Goal: Task Accomplishment & Management: Manage account settings

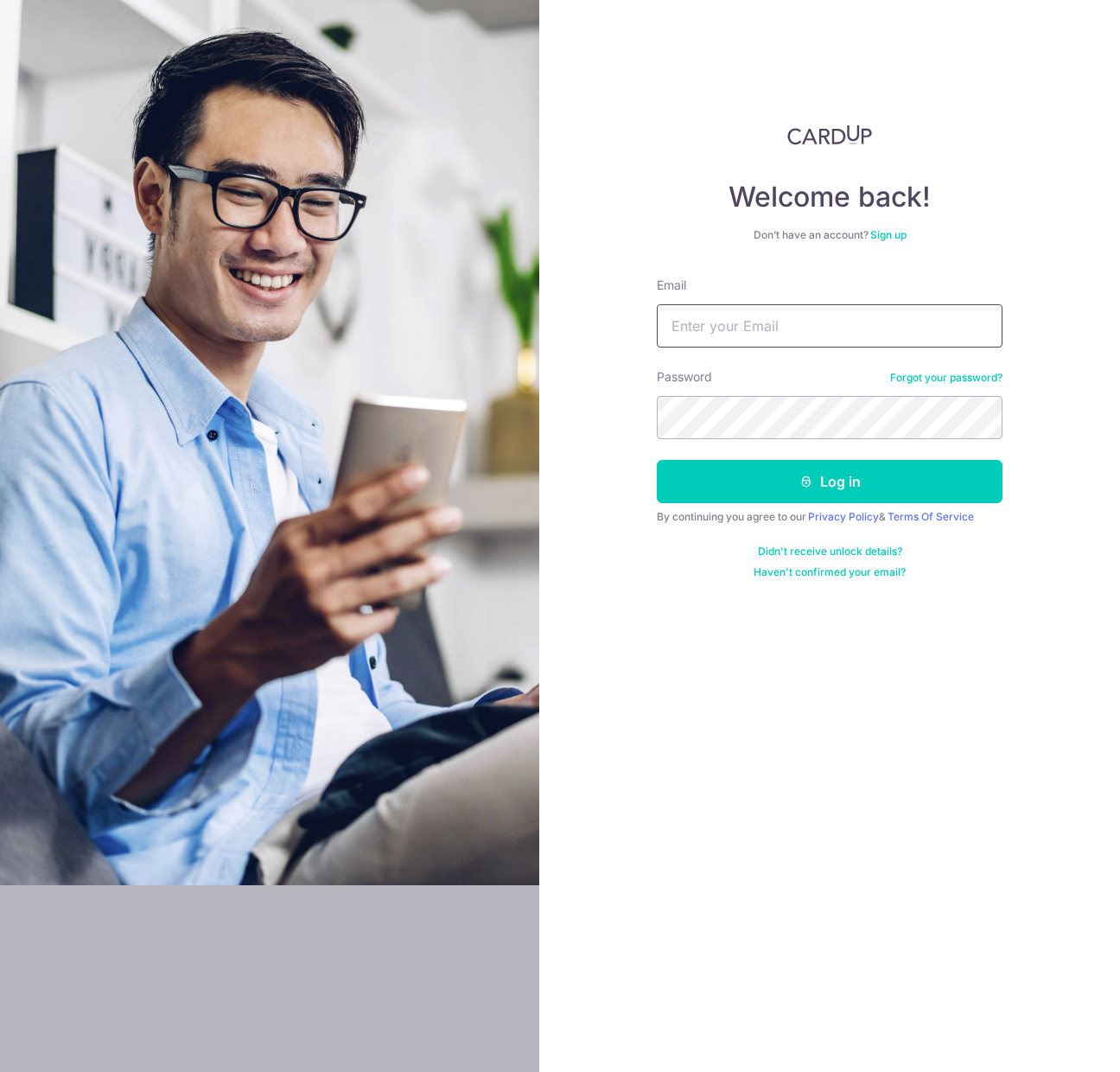
click at [741, 334] on input "Email" at bounding box center [829, 326] width 346 height 43
type input "[EMAIL_ADDRESS][DOMAIN_NAME]"
click at [656, 460] on button "Log in" at bounding box center [829, 482] width 346 height 43
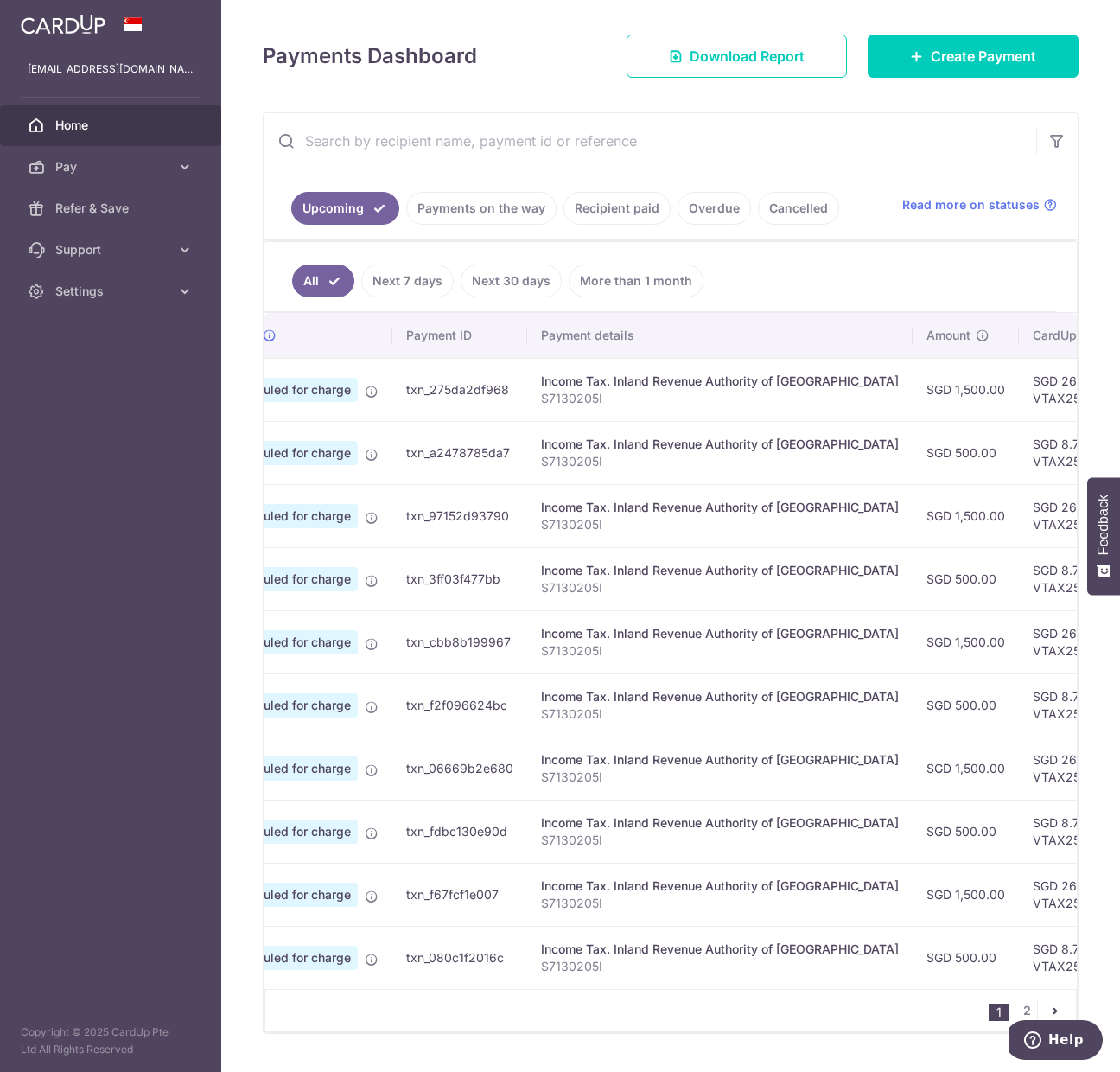
scroll to position [264, 0]
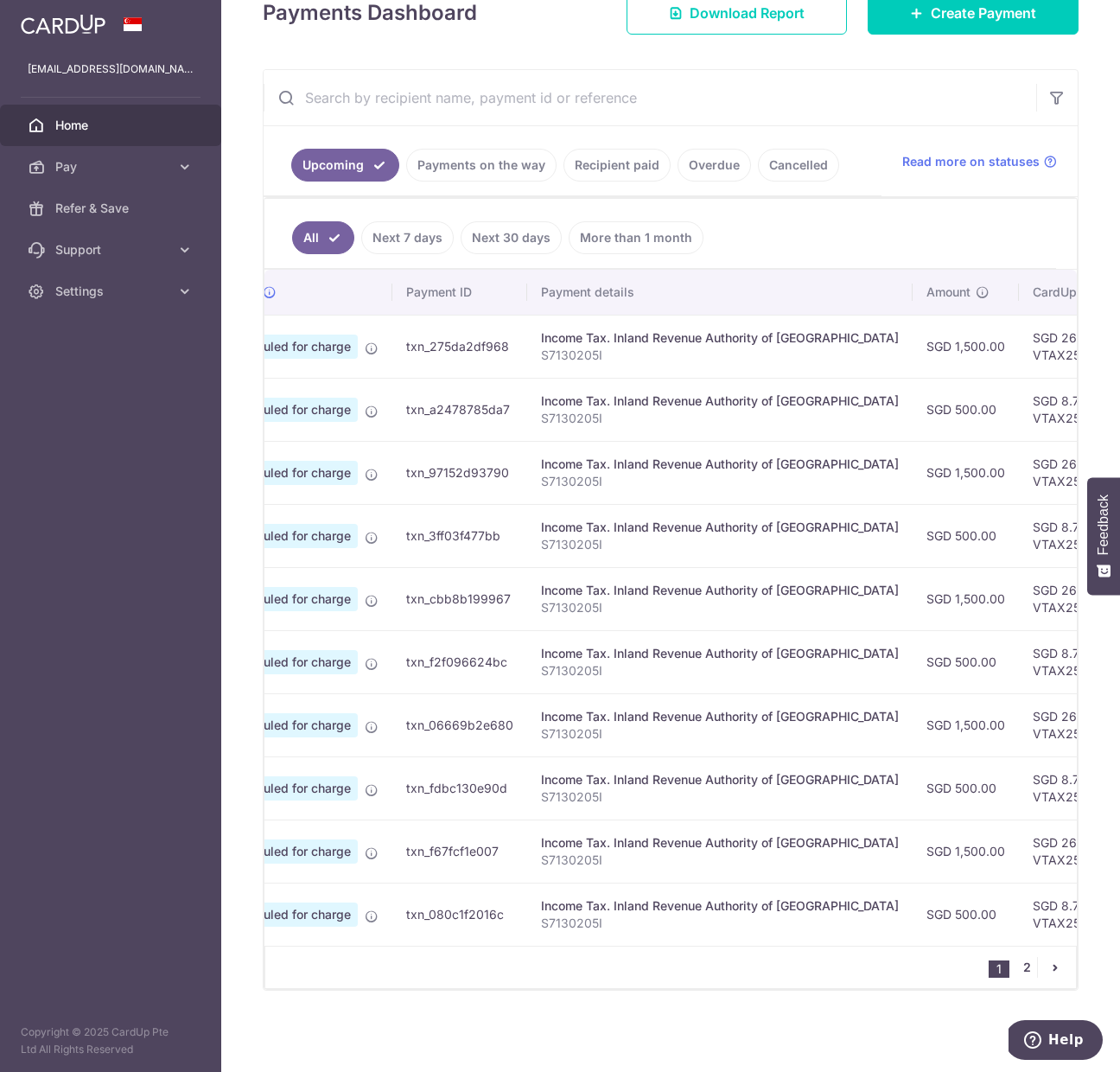
click at [1024, 961] on link "2" at bounding box center [1026, 967] width 21 height 21
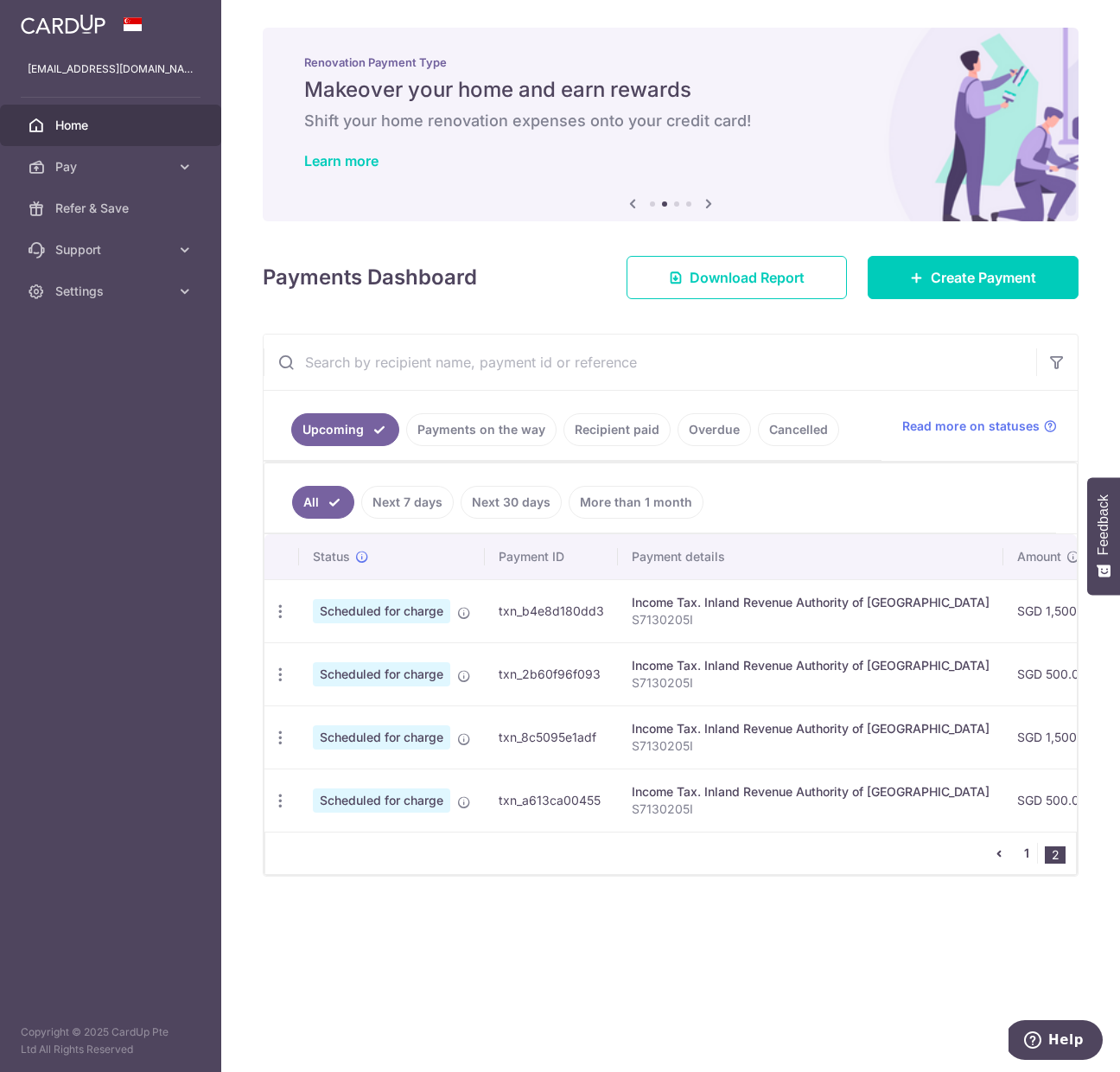
click at [1027, 853] on link "1" at bounding box center [1026, 852] width 21 height 21
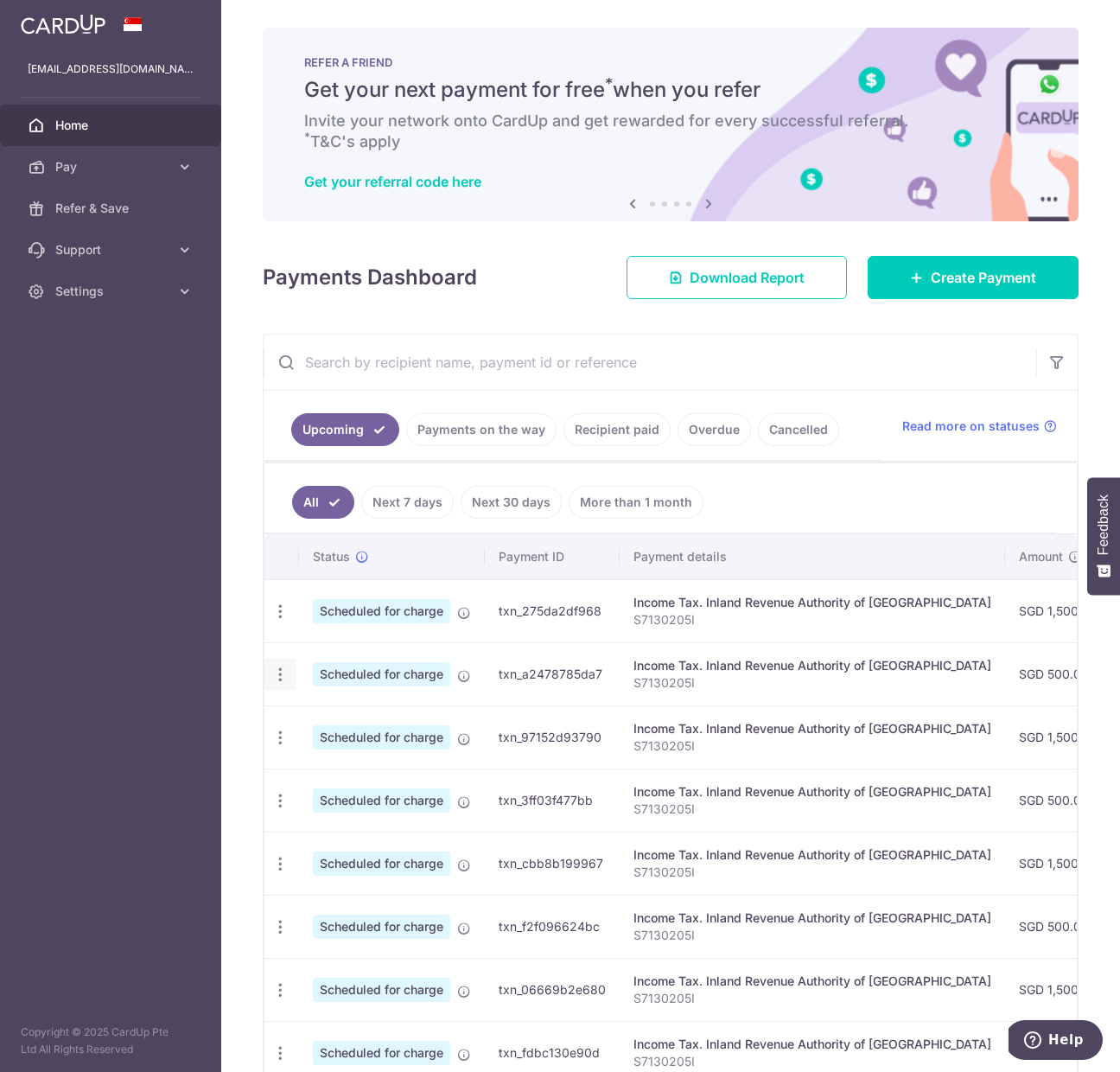
click at [280, 668] on icon "button" at bounding box center [280, 674] width 18 height 18
click at [332, 765] on span "Cancel payment" at bounding box center [372, 764] width 116 height 21
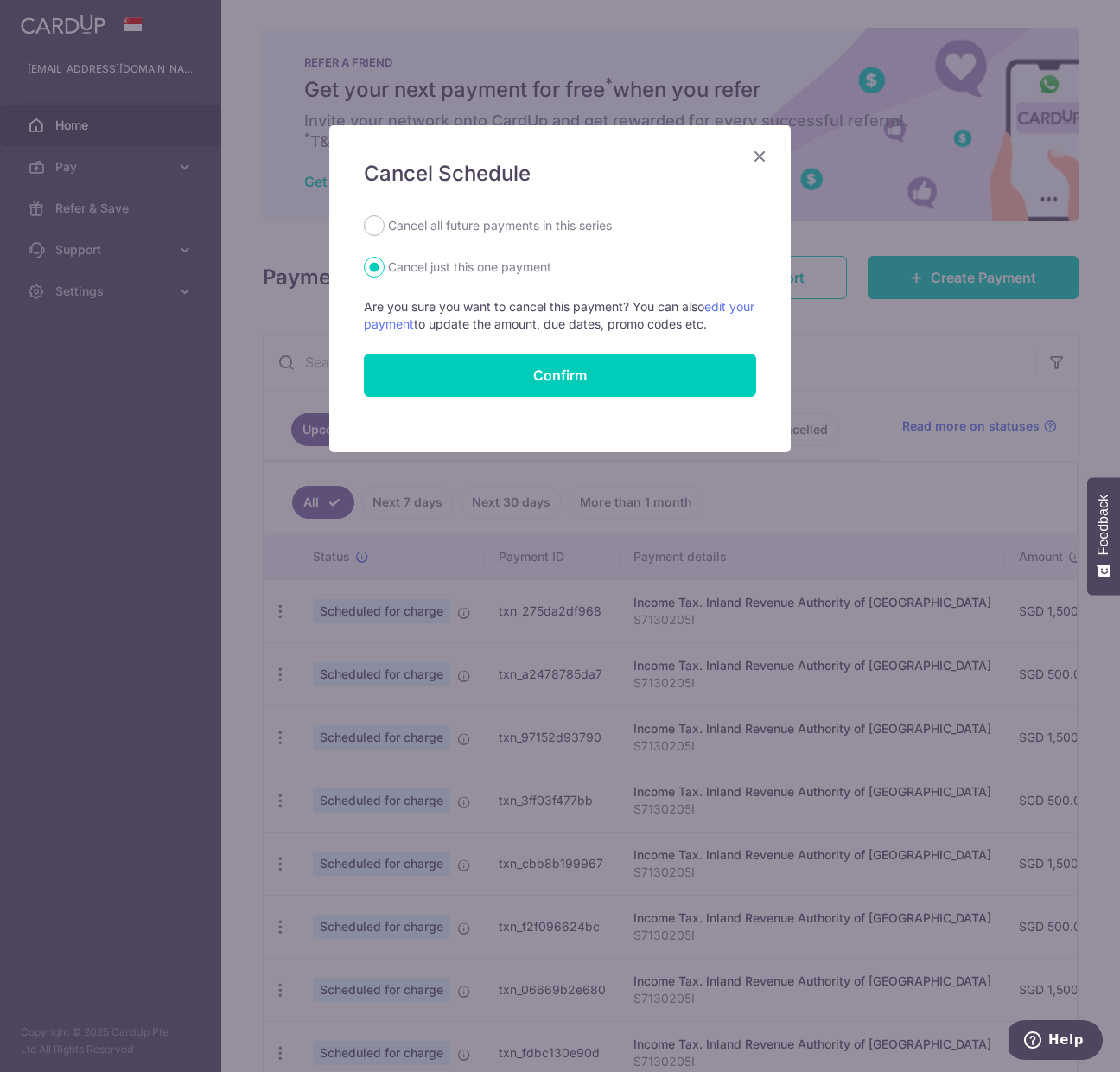
click at [480, 225] on label "Cancel all future payments in this series" at bounding box center [499, 225] width 224 height 21
click at [385, 225] on input "Cancel all future payments in this series" at bounding box center [373, 225] width 21 height 21
radio input "true"
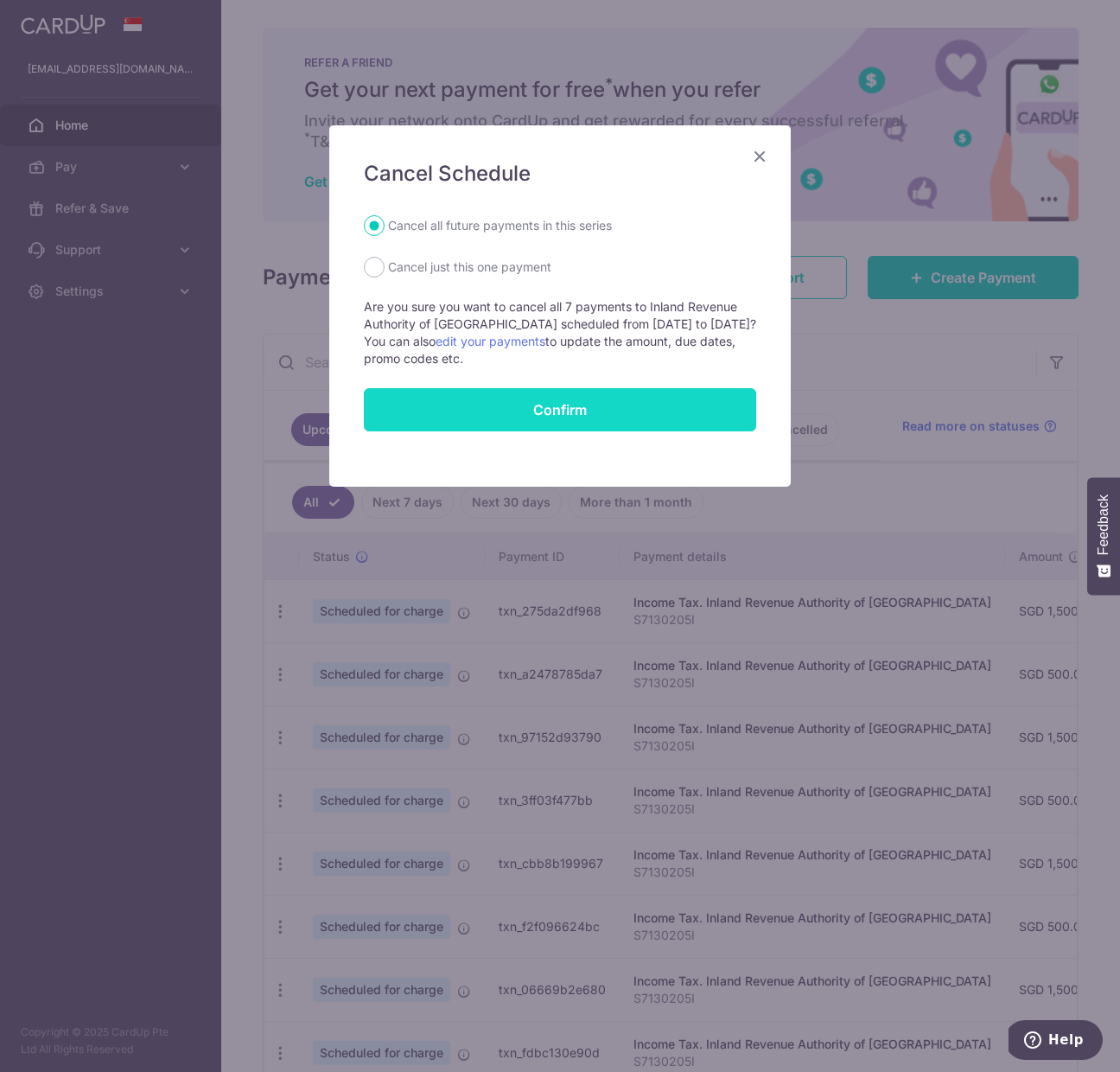
click at [568, 414] on button "Confirm" at bounding box center [559, 409] width 392 height 43
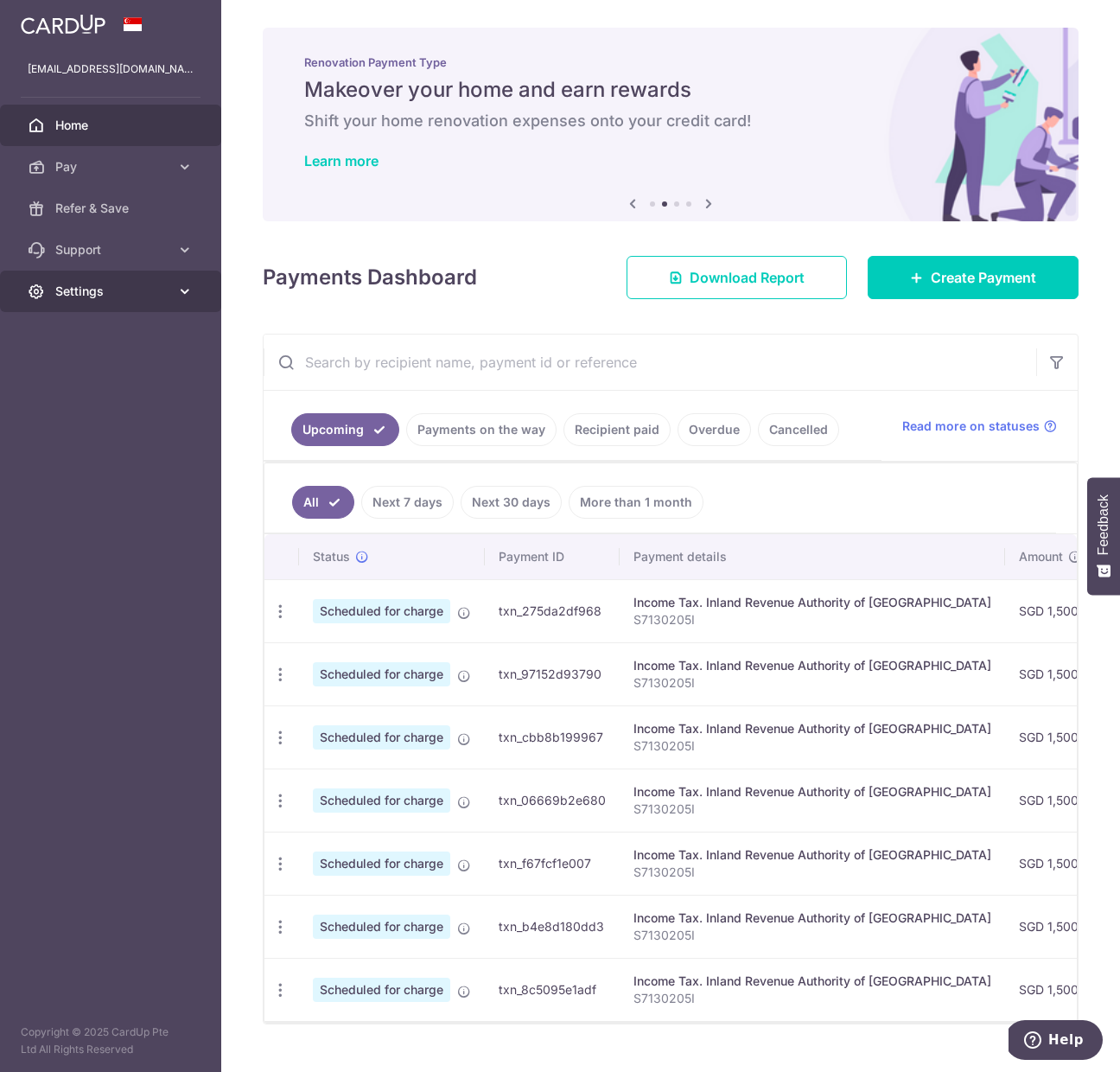
click at [134, 289] on span "Settings" at bounding box center [113, 290] width 114 height 17
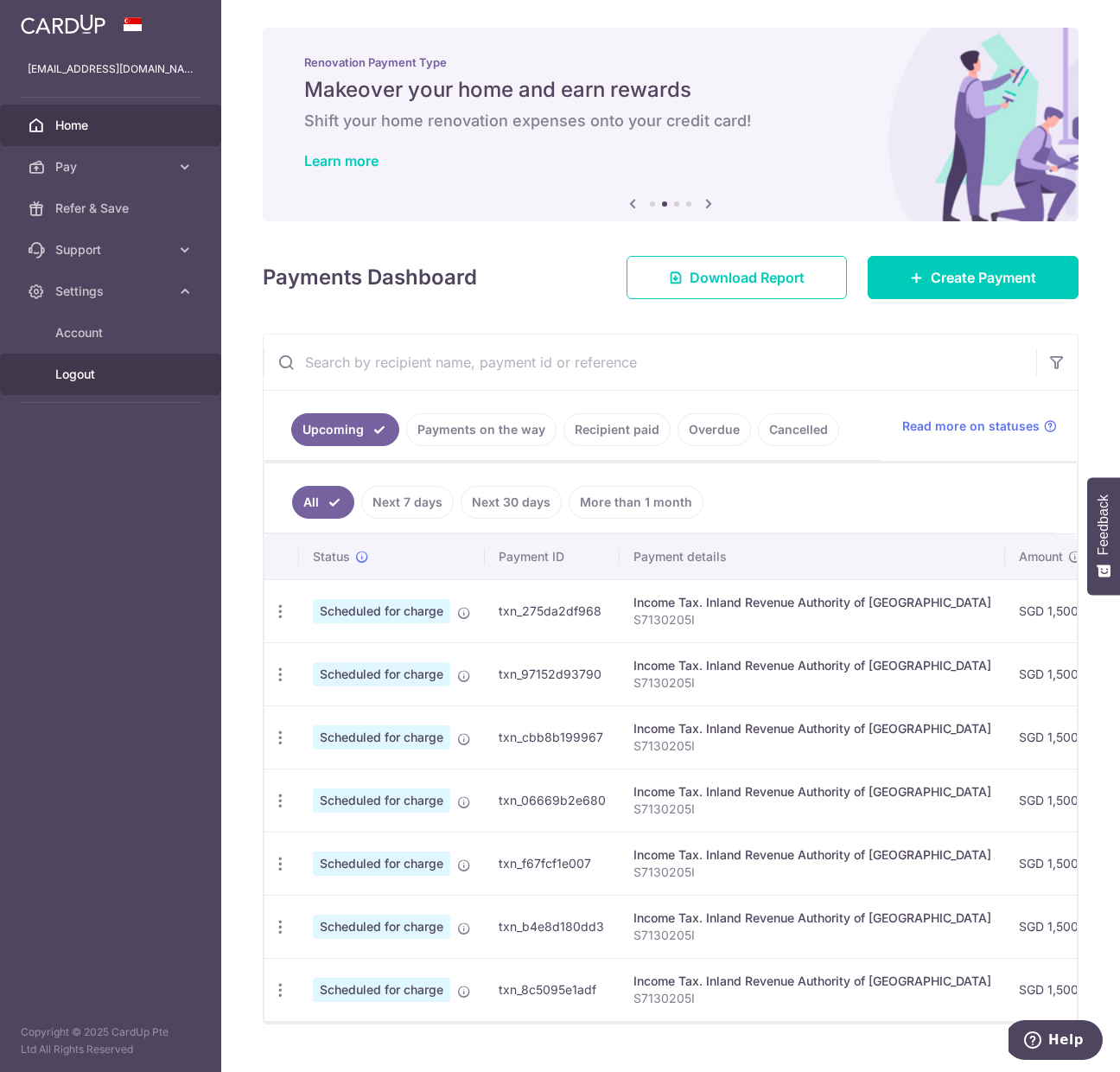
click at [91, 380] on span "Logout" at bounding box center [113, 373] width 114 height 17
